Goal: Task Accomplishment & Management: Use online tool/utility

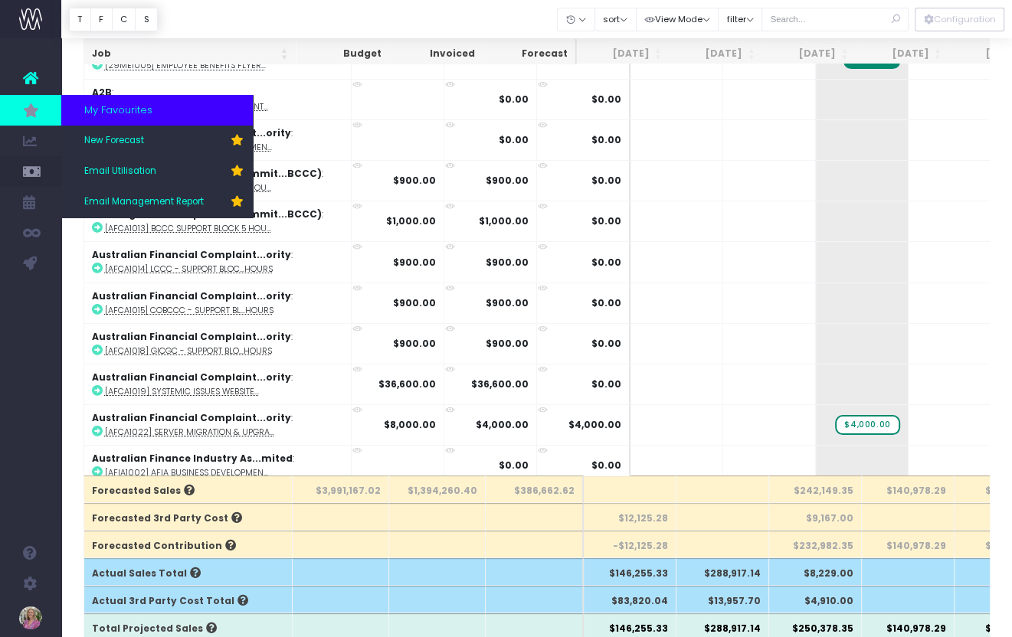
scroll to position [0, 188]
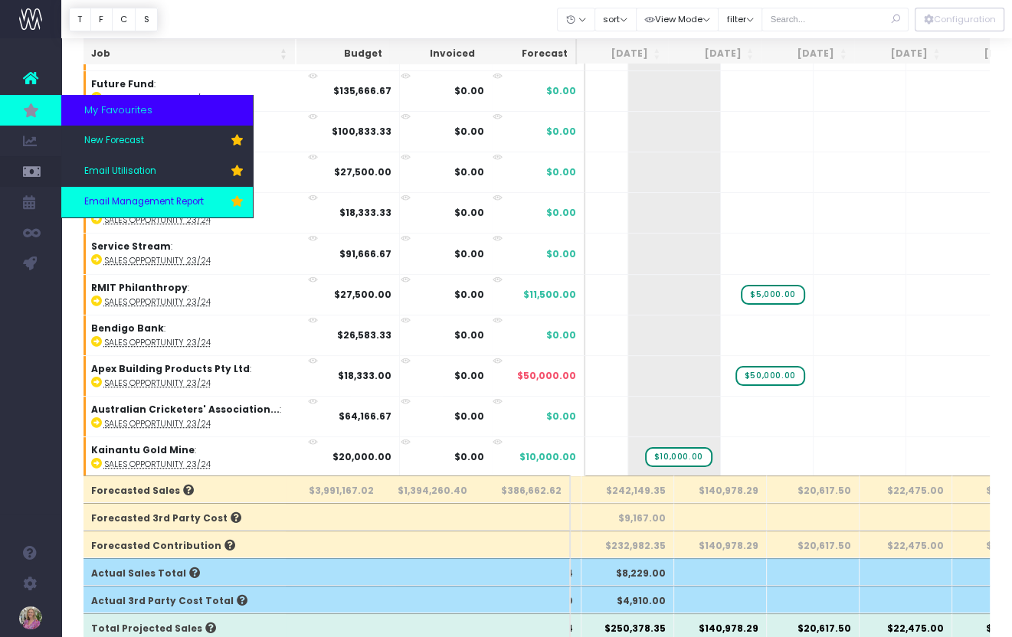
click at [105, 200] on span "Email Management Report" at bounding box center [143, 202] width 119 height 14
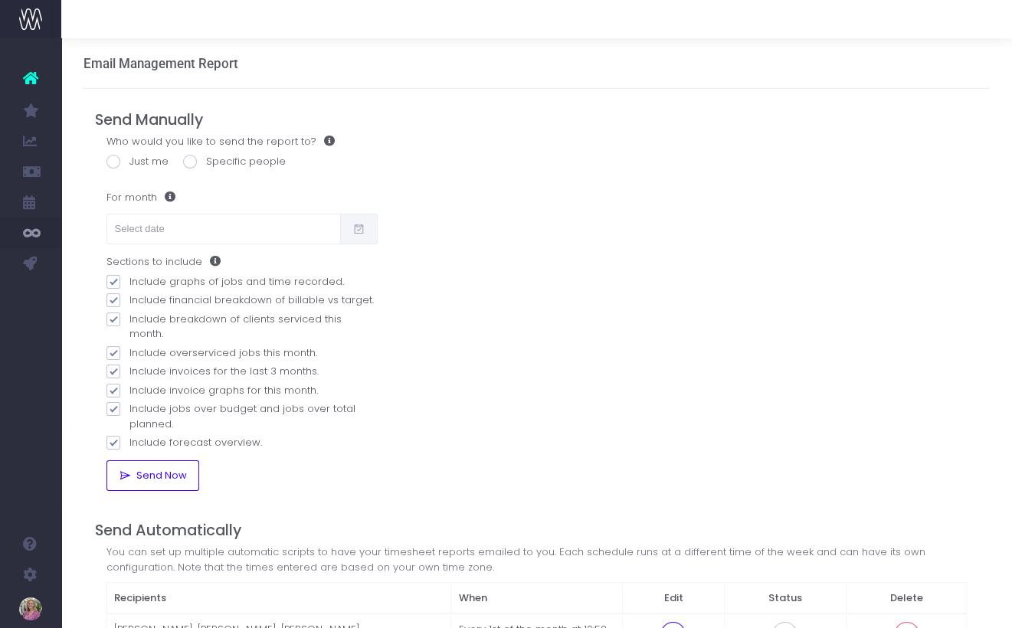
click at [114, 162] on span at bounding box center [113, 162] width 14 height 14
click at [129, 162] on input "Just me" at bounding box center [134, 159] width 10 height 10
radio input "true"
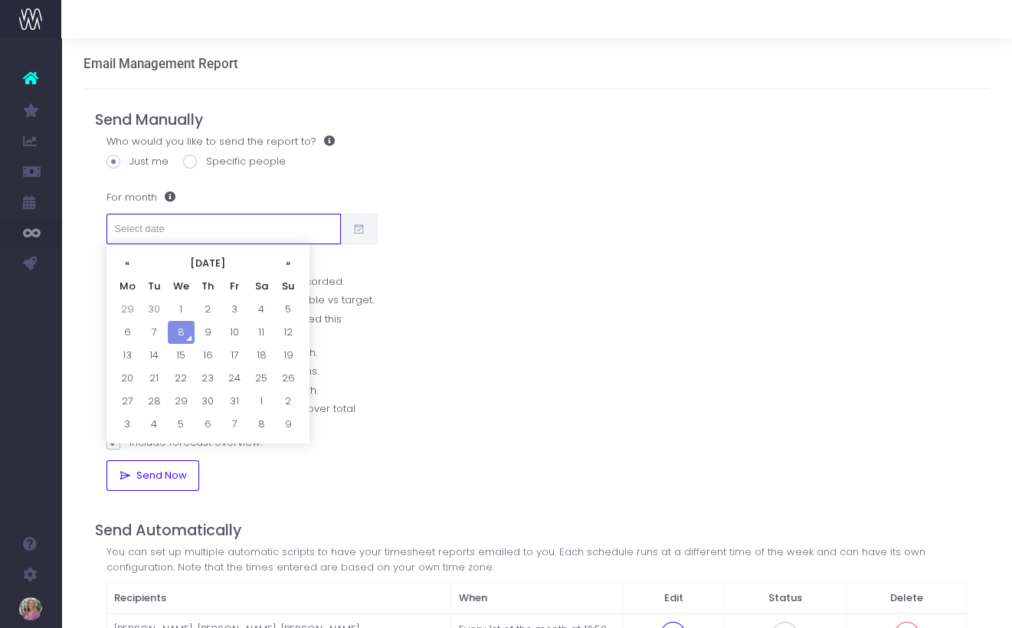
click at [136, 222] on input "text" at bounding box center [223, 229] width 235 height 31
click at [129, 263] on th "«" at bounding box center [127, 263] width 27 height 23
click at [157, 331] on td "2" at bounding box center [154, 332] width 27 height 23
type input "02/09/2025"
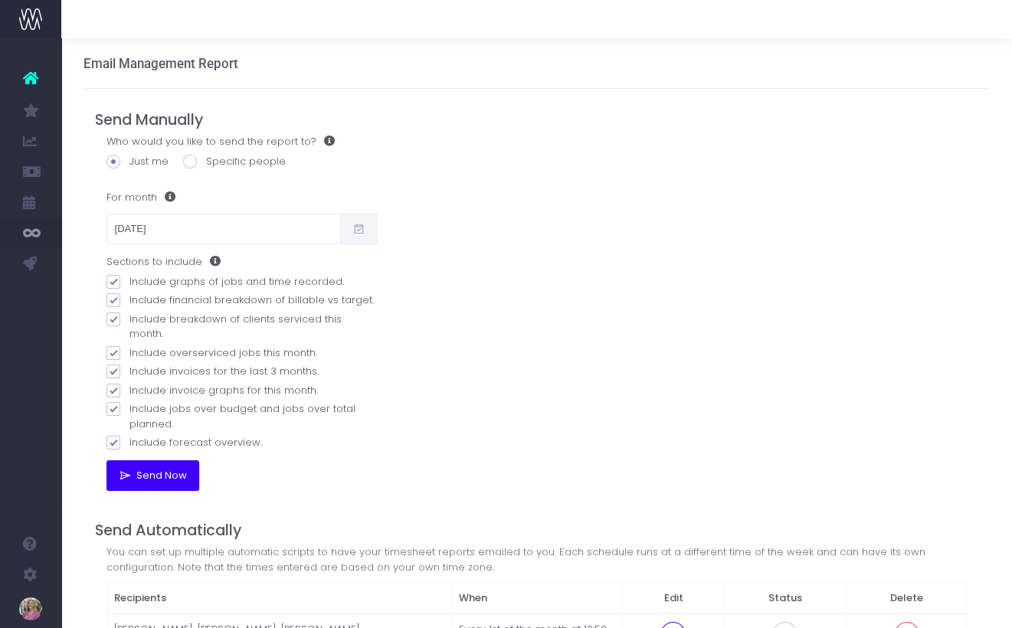
click at [161, 469] on span "Send Now" at bounding box center [160, 475] width 56 height 12
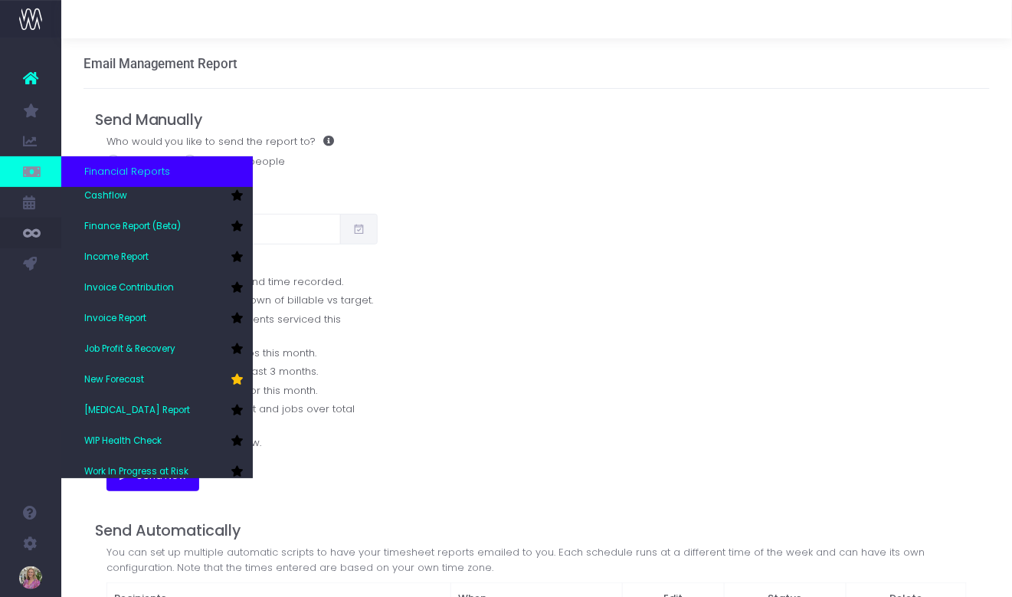
scroll to position [76, 0]
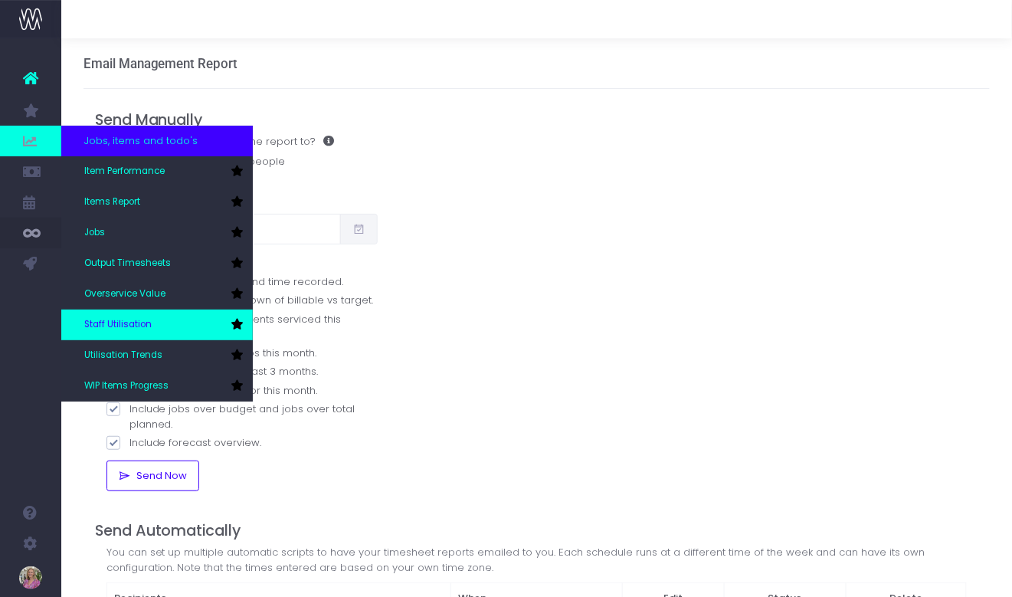
click at [120, 326] on span "Staff Utilisation" at bounding box center [117, 325] width 67 height 14
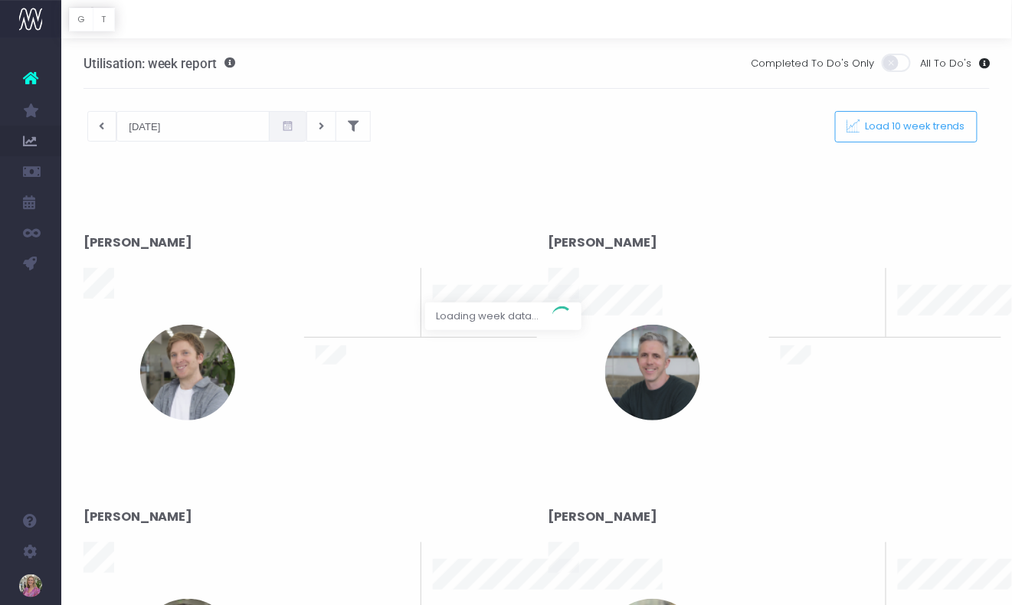
click at [263, 126] on div at bounding box center [506, 302] width 1012 height 605
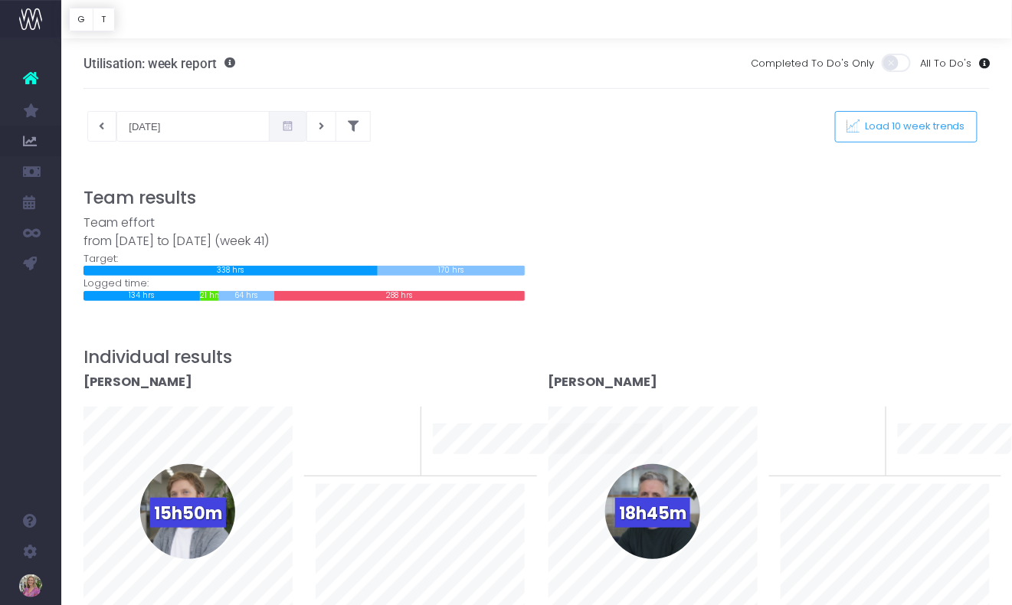
click at [281, 126] on icon at bounding box center [287, 126] width 13 height 0
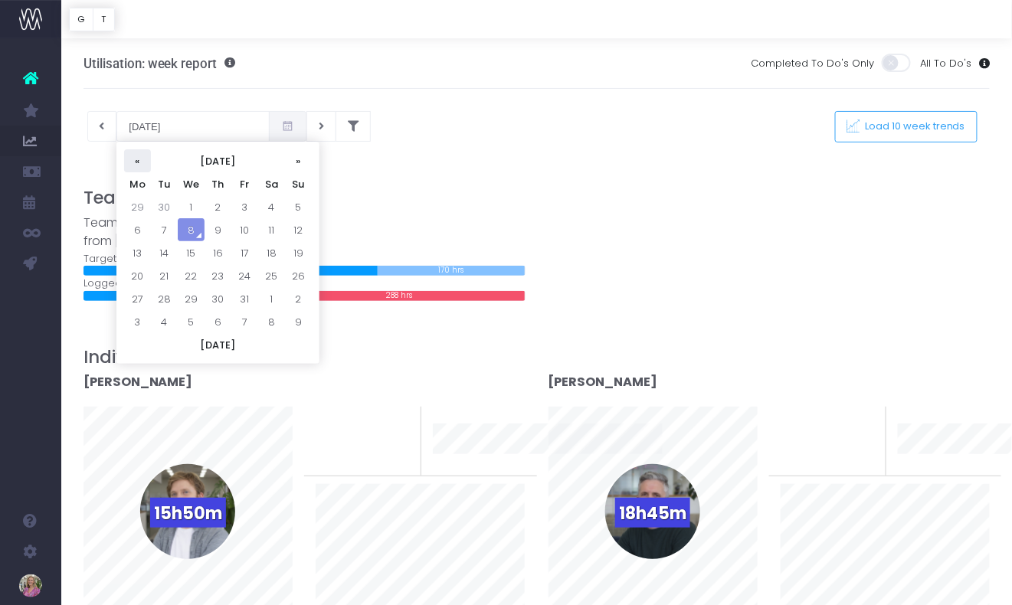
click at [138, 161] on th "«" at bounding box center [137, 160] width 27 height 23
click at [168, 253] on td "9" at bounding box center [164, 252] width 27 height 23
type input "[DATE]"
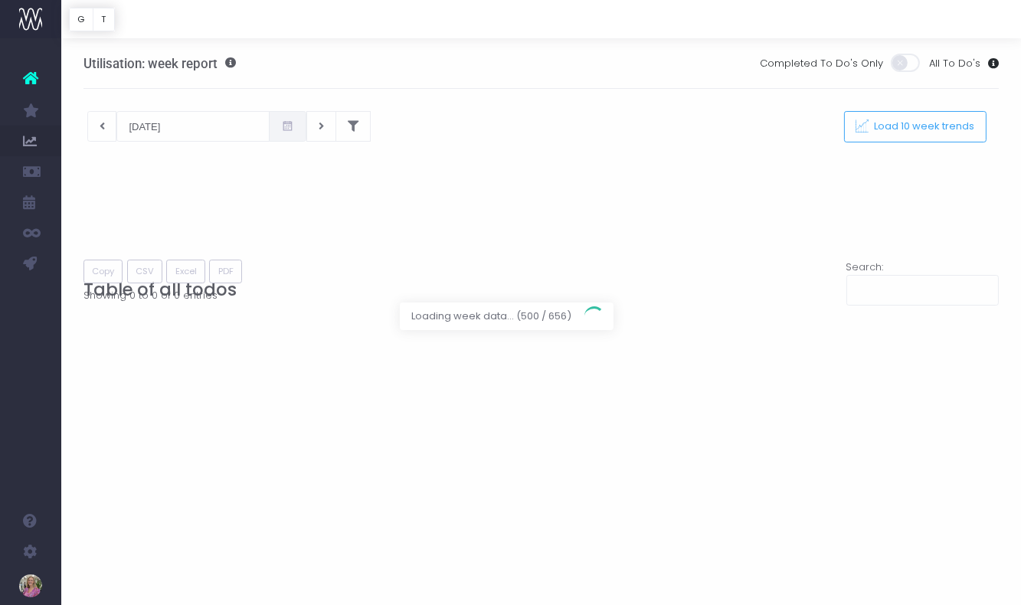
click at [326, 126] on div at bounding box center [510, 302] width 1021 height 605
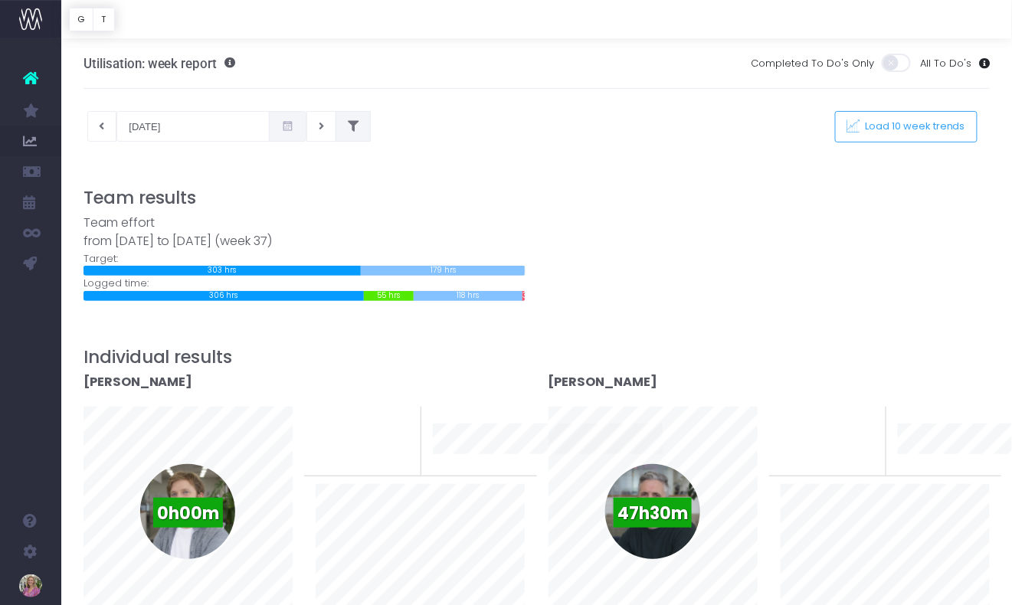
click at [335, 127] on button at bounding box center [352, 126] width 35 height 31
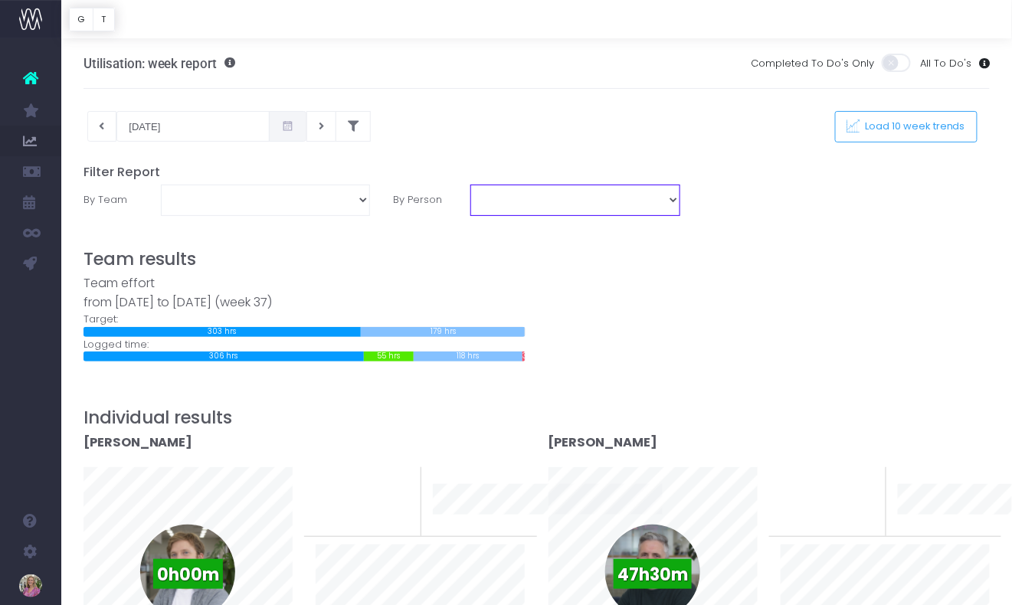
click at [484, 202] on select "[PERSON_NAME] [PERSON_NAME] [PERSON_NAME] [PERSON_NAME] [PERSON_NAME] [PERSON_N…" at bounding box center [574, 200] width 209 height 31
select select "11763"
click at [470, 185] on select "[PERSON_NAME] [PERSON_NAME] [PERSON_NAME] [PERSON_NAME] [PERSON_NAME] [PERSON_N…" at bounding box center [574, 200] width 209 height 31
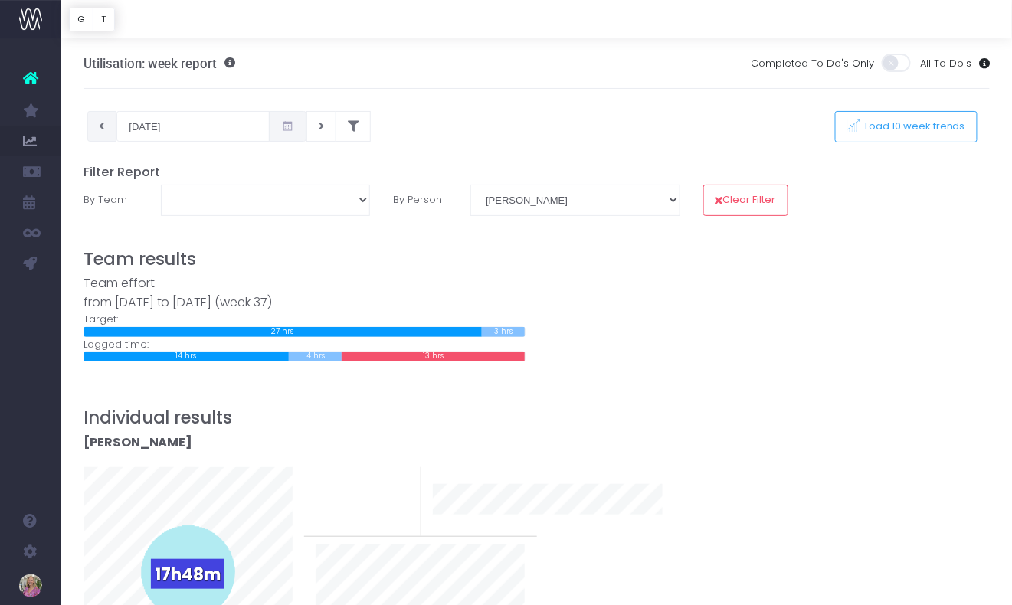
click at [101, 126] on icon at bounding box center [102, 126] width 5 height 0
type input "[DATE]"
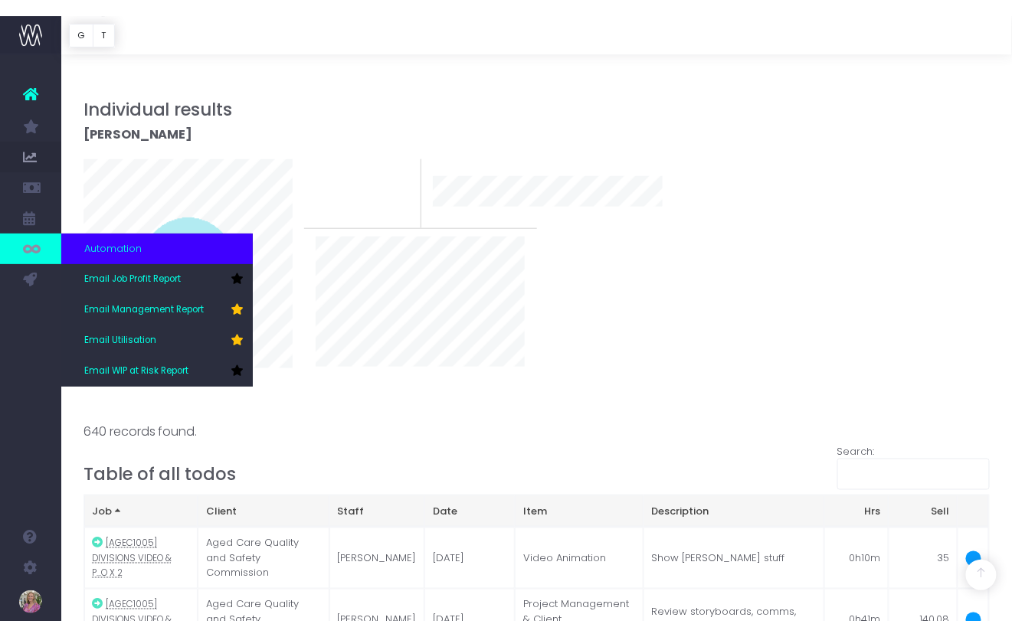
scroll to position [324, 0]
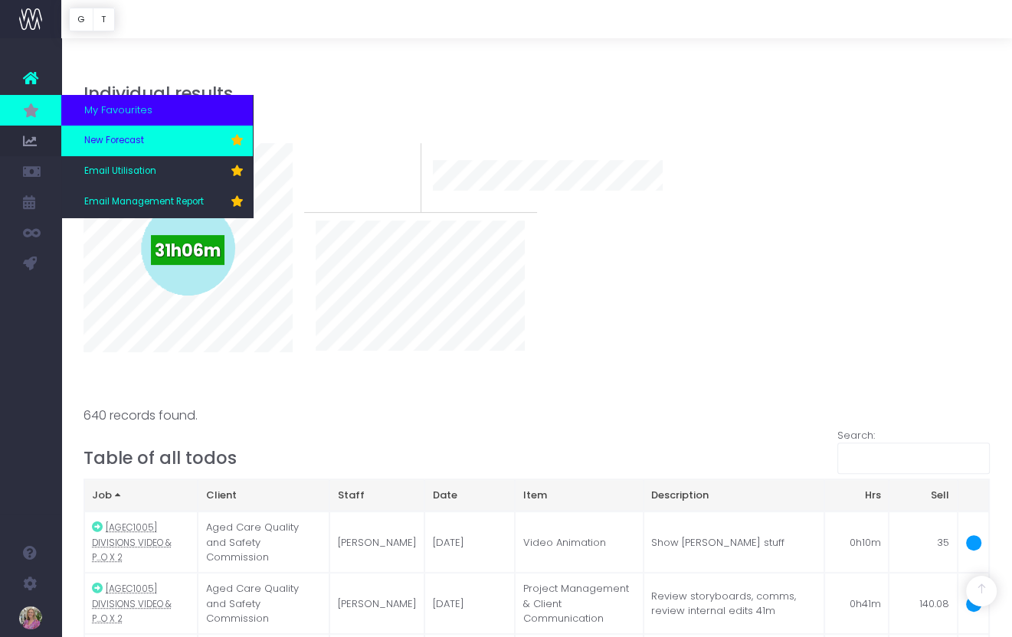
click at [93, 143] on span "New Forecast" at bounding box center [114, 141] width 60 height 14
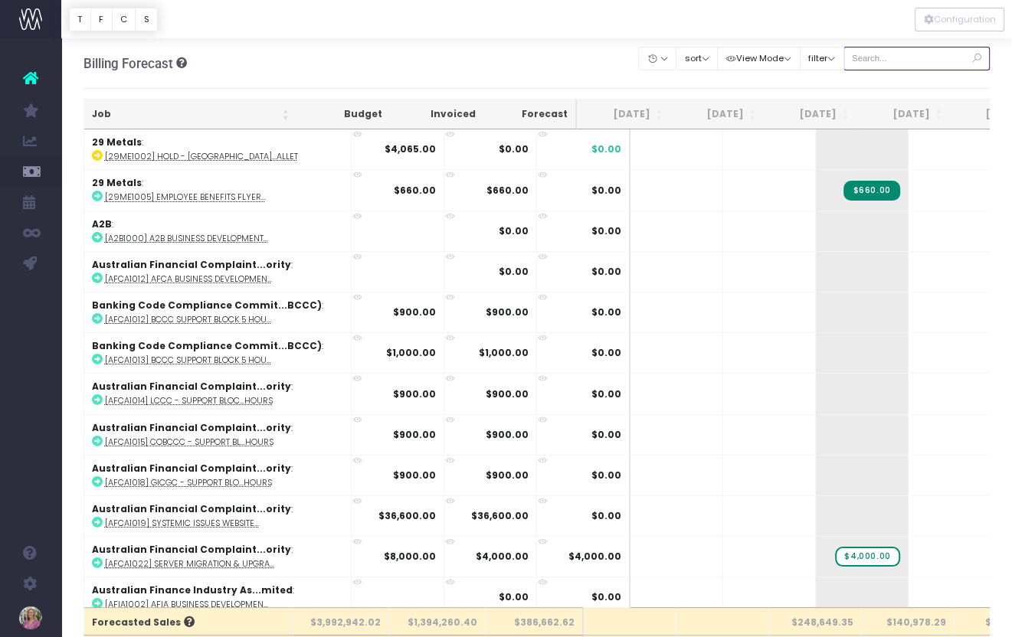
click at [886, 56] on input "text" at bounding box center [916, 59] width 147 height 24
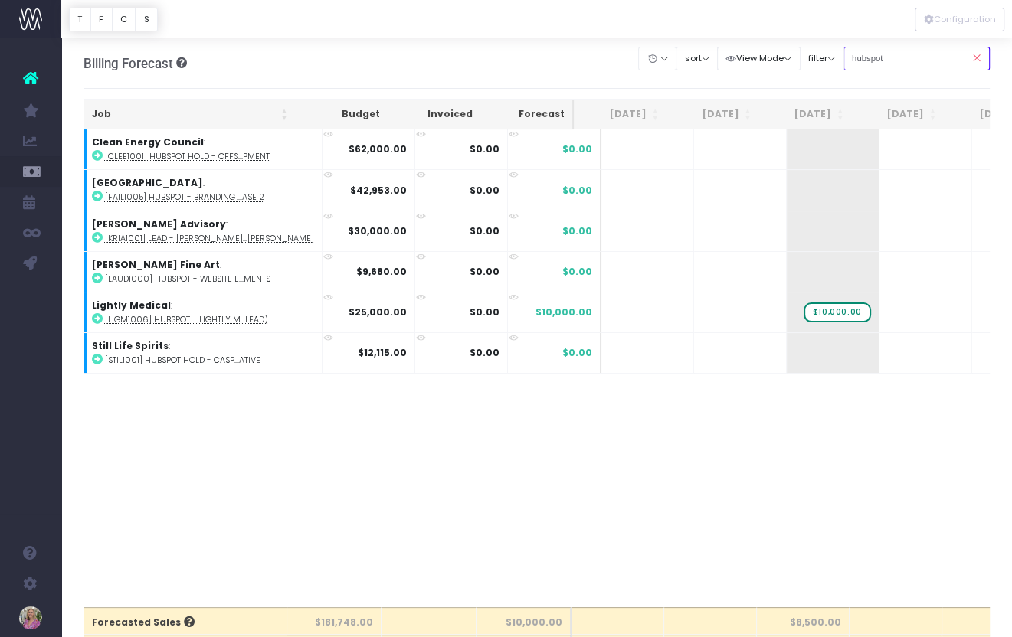
type input "hubspot"
click at [978, 59] on icon at bounding box center [976, 58] width 27 height 31
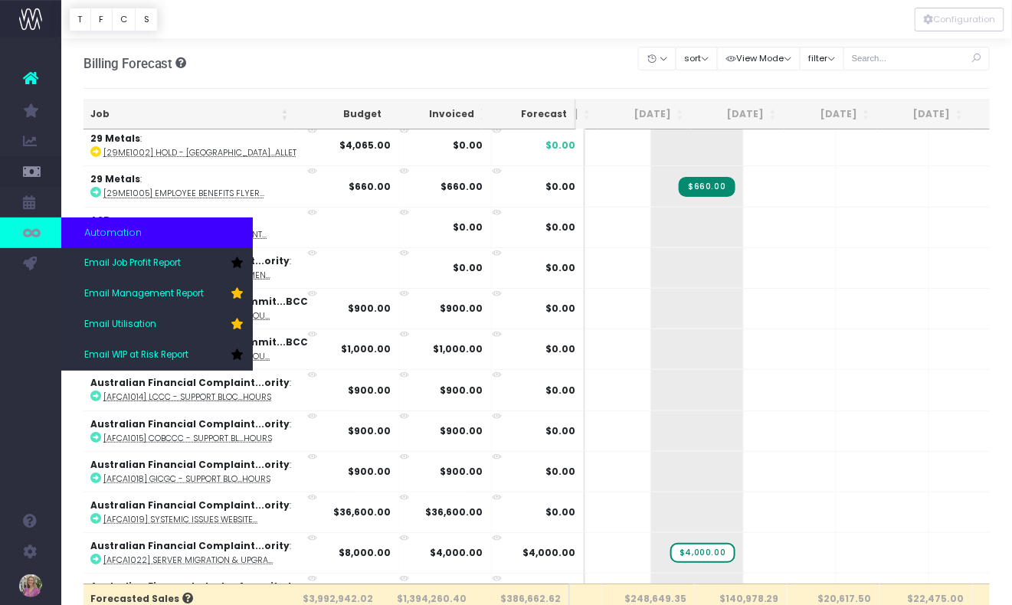
scroll to position [0, 165]
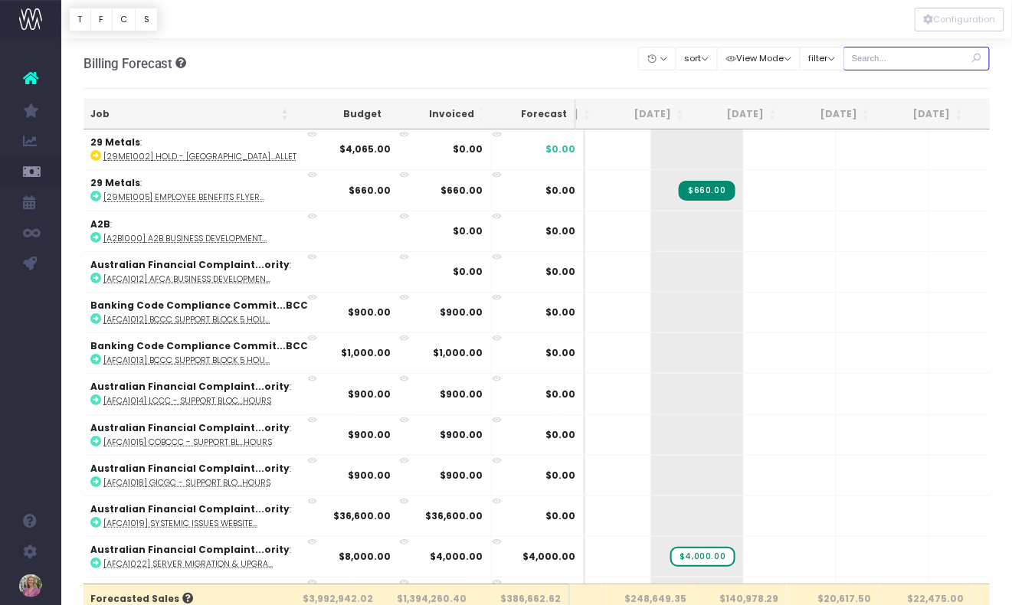
click at [904, 56] on input "text" at bounding box center [916, 59] width 147 height 24
type input "n"
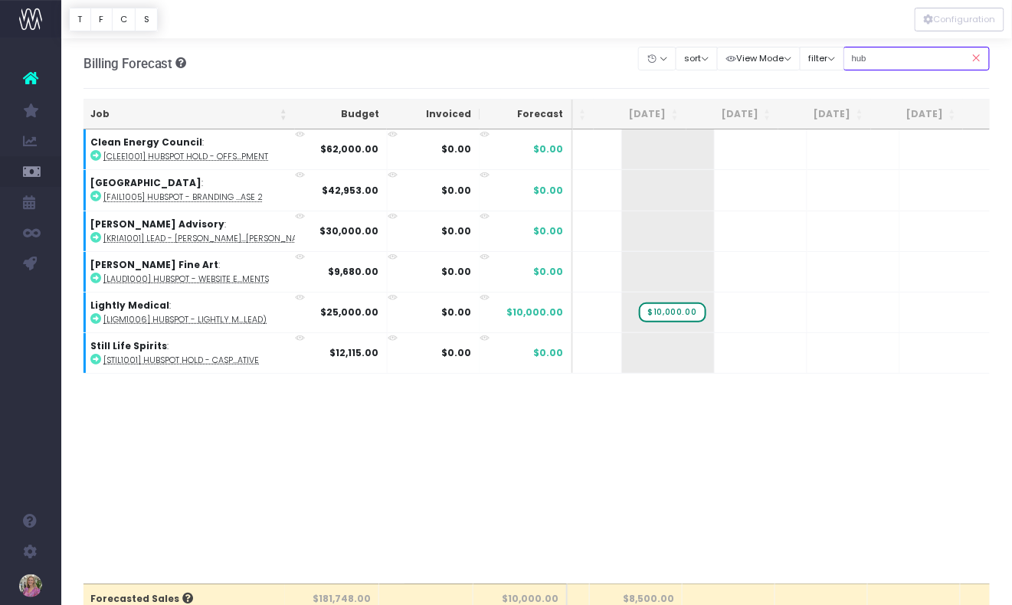
type input "hub"
click at [976, 60] on icon at bounding box center [976, 58] width 27 height 31
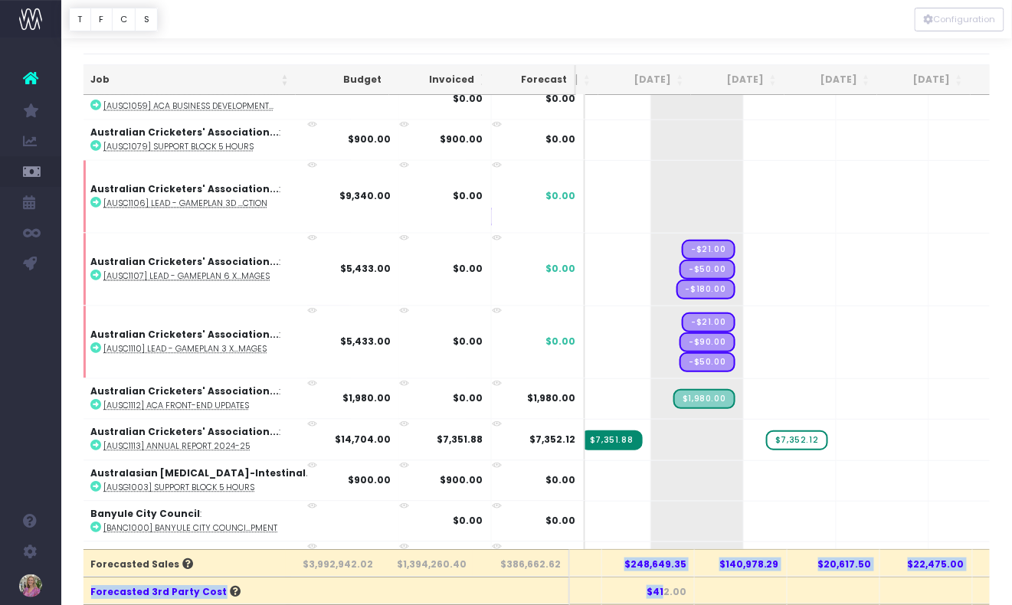
scroll to position [36, 0]
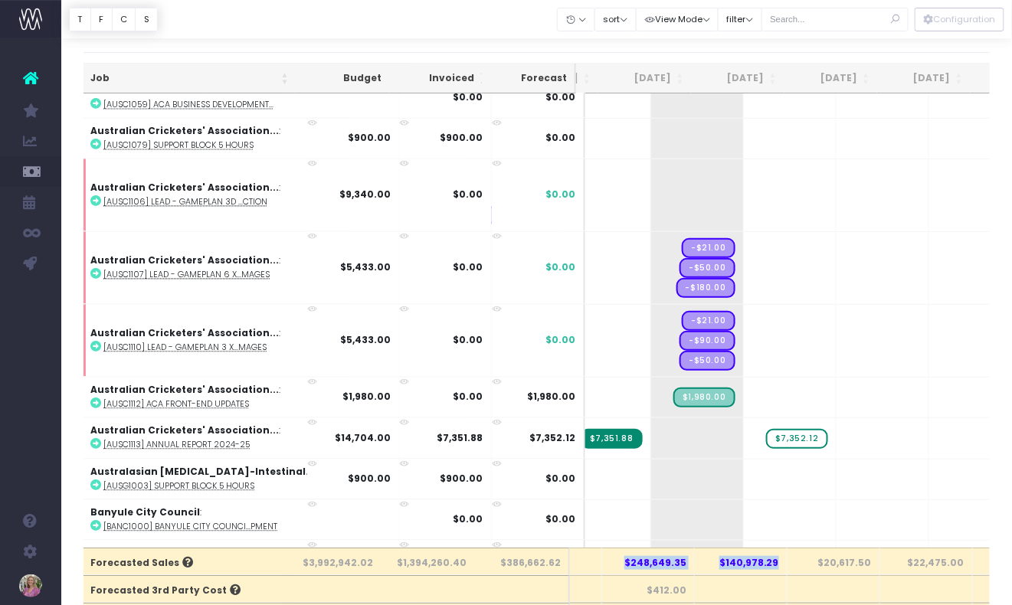
drag, startPoint x: 631, startPoint y: 597, endPoint x: 786, endPoint y: 561, distance: 159.7
click at [786, 561] on tr "Forecasted Sales $3,992,942.02 $1,394,260.40 $386,662.62 $248,649.35 $140,978.2…" at bounding box center [817, 562] width 1794 height 28
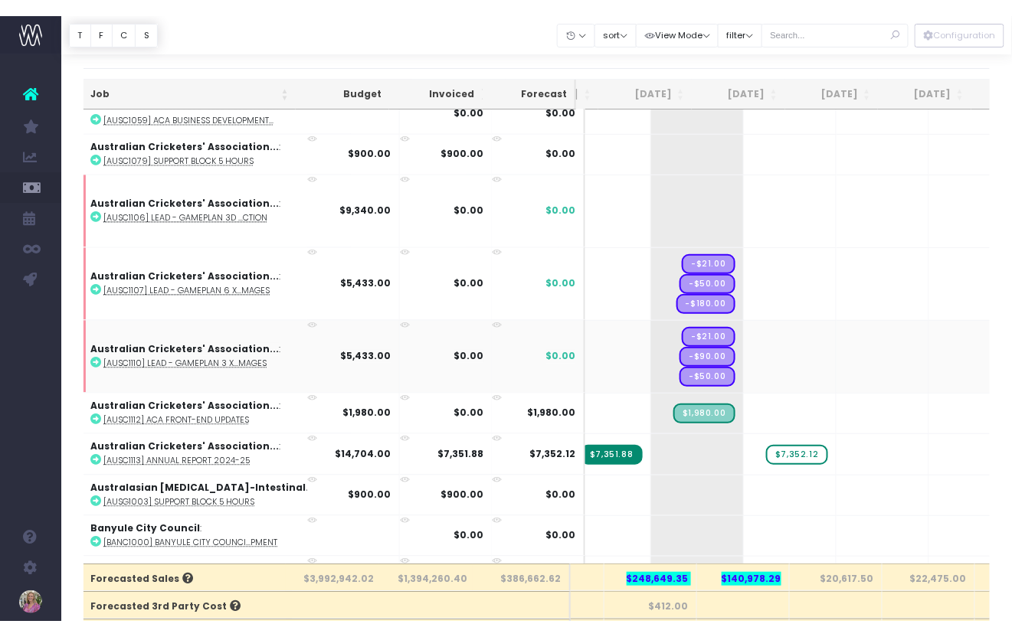
scroll to position [0, 165]
